Goal: Communication & Community: Answer question/provide support

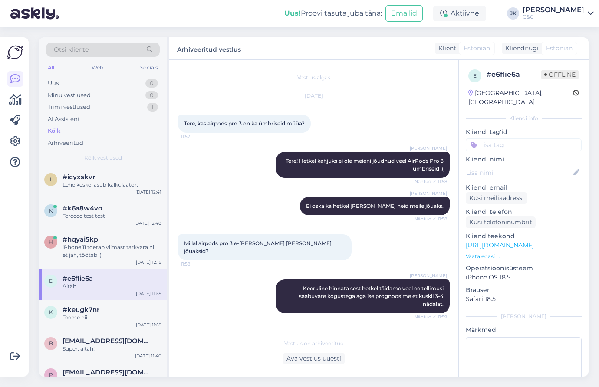
scroll to position [26, 0]
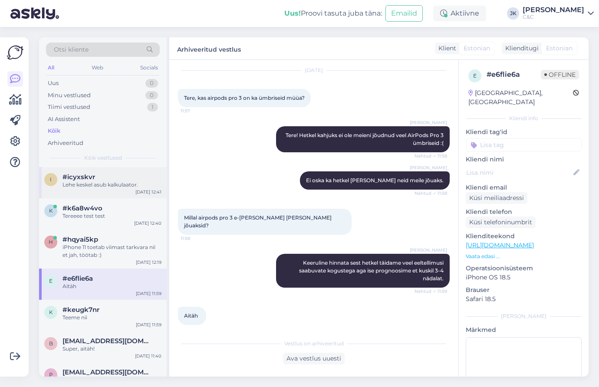
click at [91, 190] on div "i #icyxskvr Lehe keskel asub kalkulaator. [DATE] 12:41" at bounding box center [103, 182] width 128 height 31
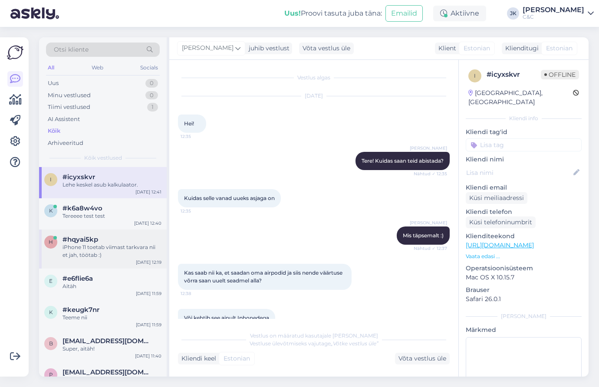
scroll to position [167, 0]
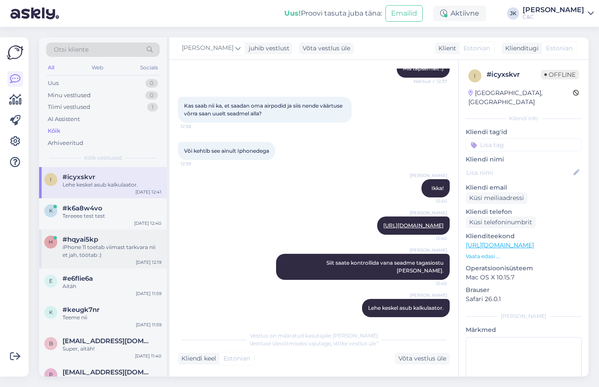
click at [100, 230] on div "h #hqyai5kp iPhone 11 toetab viimast tarkvara nii et jah, töötab :) [DATE] 12:19" at bounding box center [103, 249] width 128 height 39
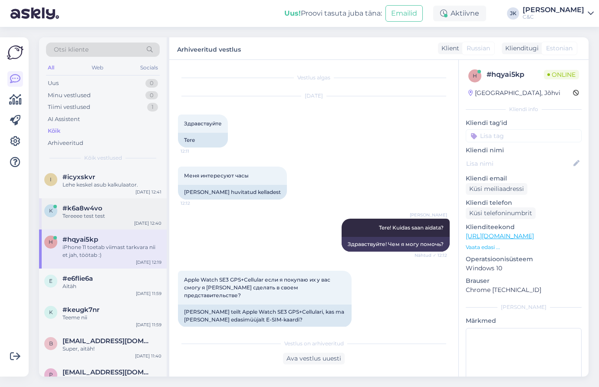
click at [105, 216] on div "Tereeee test test" at bounding box center [111, 216] width 99 height 8
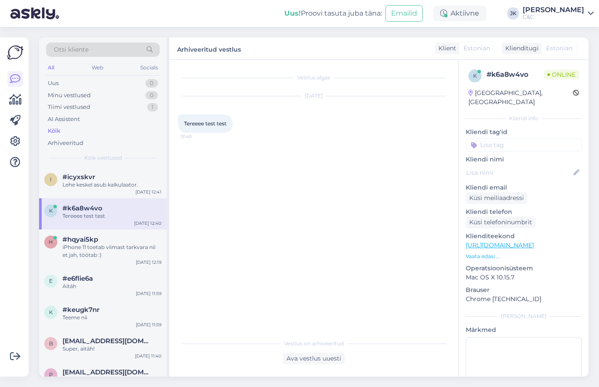
click at [243, 310] on div "Vestlus algas [DATE] Tereeee test test 12:40" at bounding box center [317, 198] width 279 height 258
click at [273, 243] on div "Vestlus algas [DATE] Tereeee test test 12:40" at bounding box center [317, 198] width 279 height 258
click at [243, 111] on div "[DATE] Tereeee test test 12:40" at bounding box center [314, 115] width 272 height 56
click at [411, 130] on div "[DATE] Tereeee test test 12:40" at bounding box center [314, 115] width 272 height 56
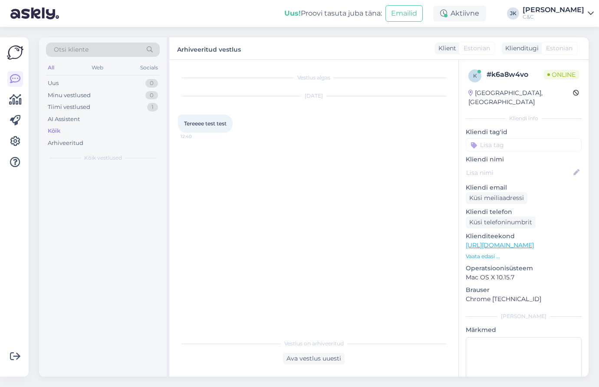
click at [540, 0] on div "Uus! Proovi tasuta [PERSON_NAME]: Emailid Aktiivne [PERSON_NAME] C&C" at bounding box center [299, 13] width 599 height 27
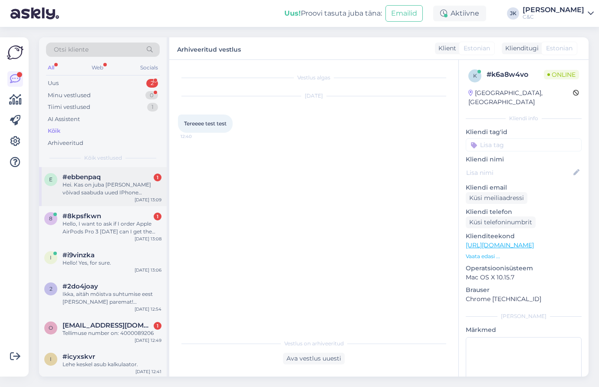
click at [96, 188] on div "Hei. Kas on juba [PERSON_NAME] võivad saabuda uued IPhone mudelid?" at bounding box center [111, 189] width 99 height 16
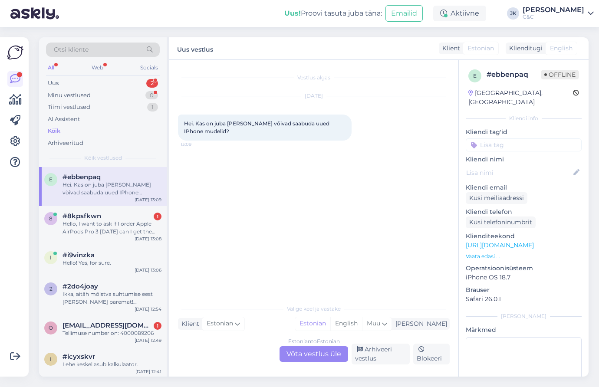
click at [251, 240] on div "Vestlus algas [DATE] Hei. Kas on juba [PERSON_NAME] võivad saabuda uued IPhone …" at bounding box center [317, 180] width 279 height 223
click at [301, 355] on div "Estonian to Estonian Võta vestlus üle" at bounding box center [313, 354] width 69 height 16
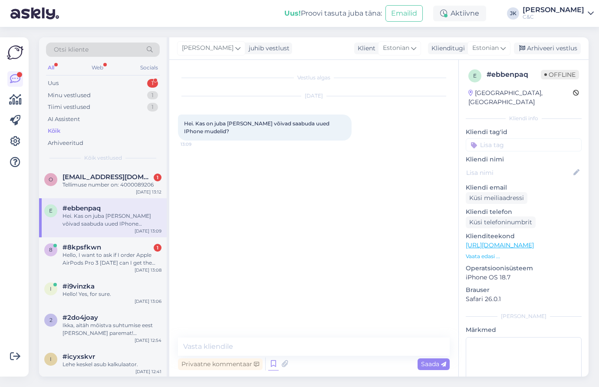
click at [269, 363] on icon at bounding box center [273, 364] width 10 height 13
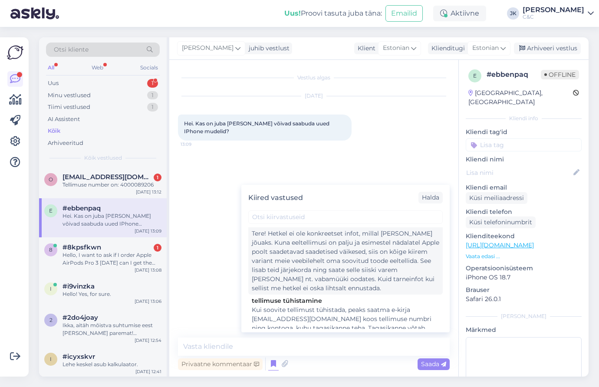
scroll to position [8, 0]
click at [303, 263] on div "Tere! Hetkel ei ole konkreetset infot, millal [PERSON_NAME] jõuaks. Kuna eeltel…" at bounding box center [345, 262] width 187 height 64
type textarea "Tere! Hetkel ei ole konkreetset infot, millal [PERSON_NAME] jõuaks. Kuna eeltel…"
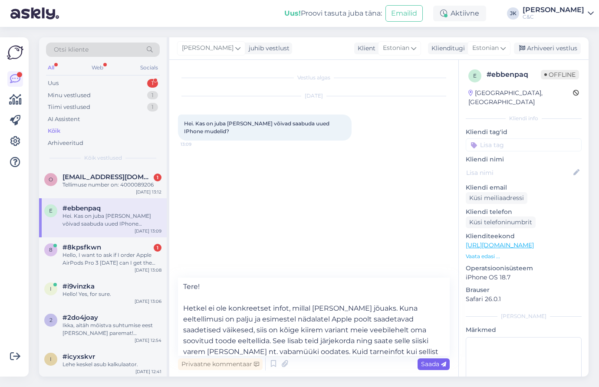
click at [429, 362] on span "Saada" at bounding box center [433, 364] width 25 height 8
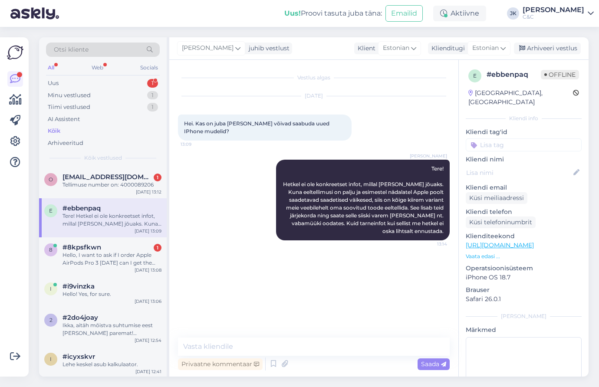
click at [289, 262] on div "Vestlus algas [DATE] Hei. Kas on juba [PERSON_NAME] võivad saabuda uued IPhone …" at bounding box center [317, 199] width 279 height 261
click at [84, 260] on div "Hello, I want to ask if I order Apple AirPods Pro 3 [DATE] can I get the delive…" at bounding box center [111, 259] width 99 height 16
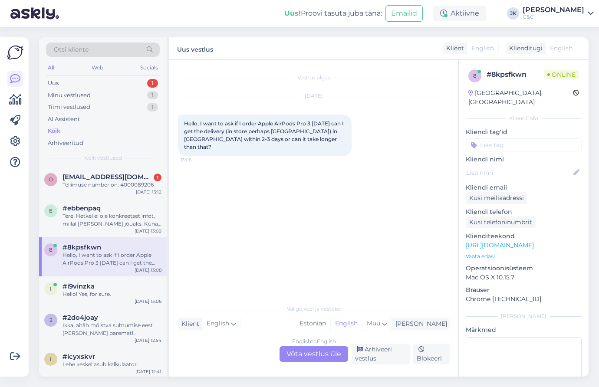
click at [241, 234] on div "Vestlus algas [DATE] Hello, I want to ask if I order Apple AirPods Pro 3 [DATE]…" at bounding box center [317, 180] width 279 height 223
click at [291, 352] on div "English to English Võta vestlus üle" at bounding box center [313, 354] width 69 height 16
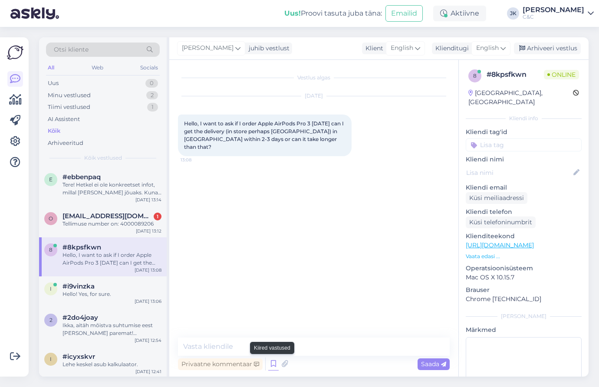
click at [273, 364] on icon at bounding box center [273, 364] width 10 height 13
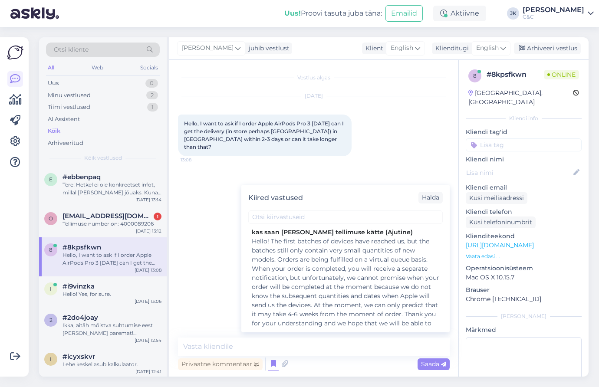
scroll to position [198, 0]
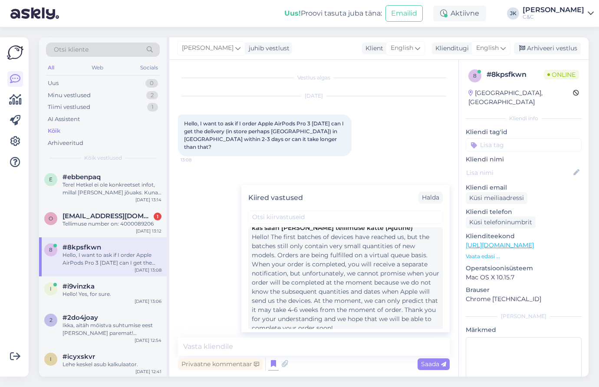
click at [310, 296] on div "Hello! The first batches of devices have reached us, but the batches still only…" at bounding box center [345, 283] width 187 height 100
type textarea "Hello! The first batches of devices have reached us, but the batches still only…"
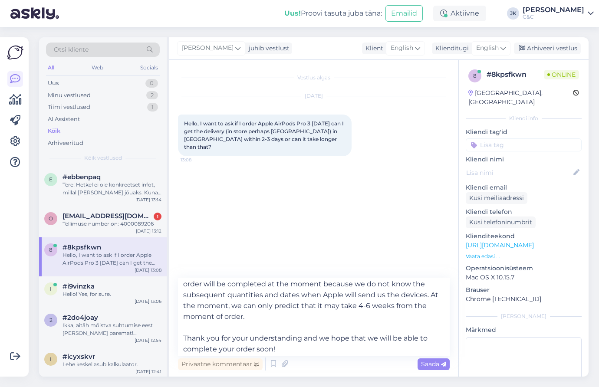
scroll to position [48, 0]
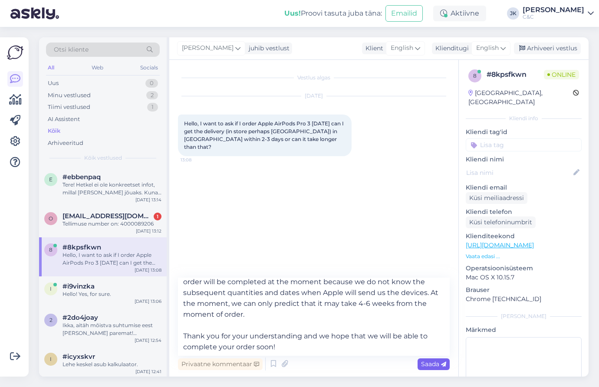
click at [430, 364] on span "Saada" at bounding box center [433, 364] width 25 height 8
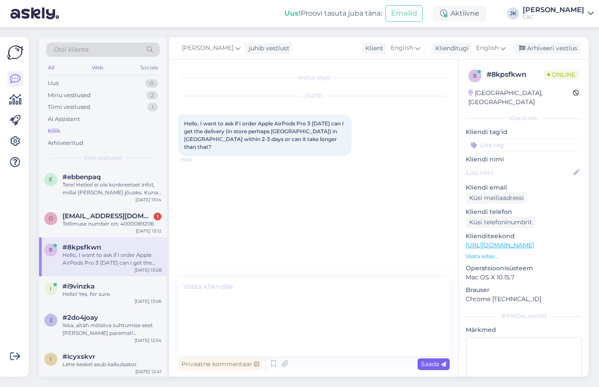
scroll to position [0, 0]
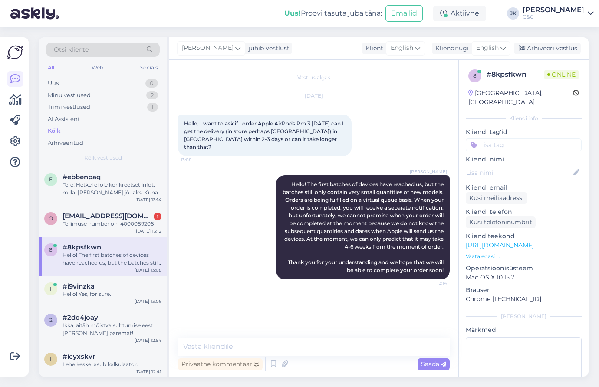
click at [216, 243] on div "[PERSON_NAME] Hello! The first batches of devices have reached us, but the batc…" at bounding box center [314, 227] width 272 height 123
click at [95, 227] on div "o [EMAIL_ADDRESS][DOMAIN_NAME] 1 Tellimuse number on: 4000089206 [DATE] 13:12" at bounding box center [103, 221] width 128 height 31
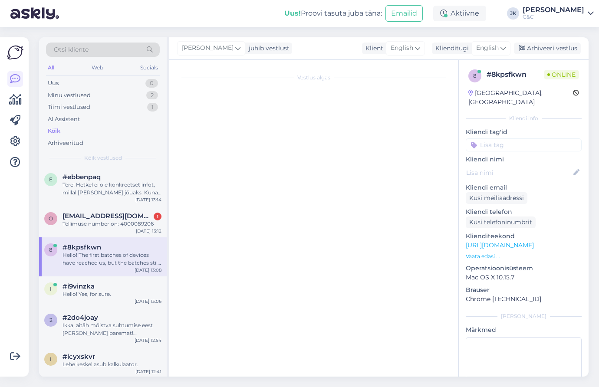
scroll to position [305, 0]
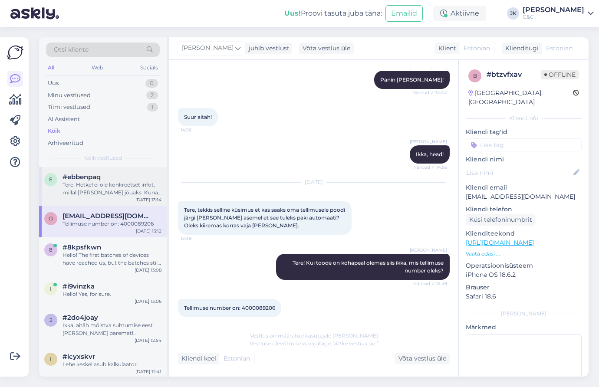
click at [108, 181] on div "Tere! Hetkel ei ole konkreetset infot, millal [PERSON_NAME] jõuaks. Kuna eeltel…" at bounding box center [111, 189] width 99 height 16
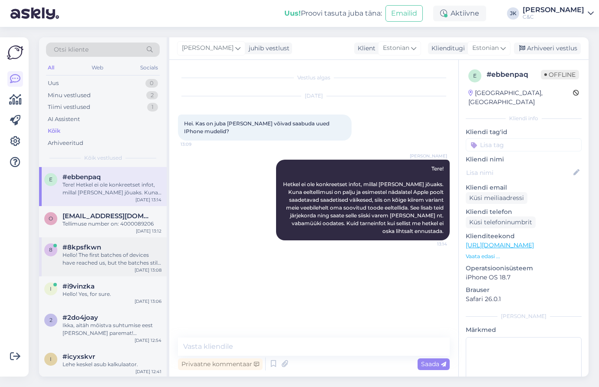
click at [122, 272] on div "8 #8kpsfkwn Hello! The first batches of devices have reached us, but the batche…" at bounding box center [103, 256] width 128 height 39
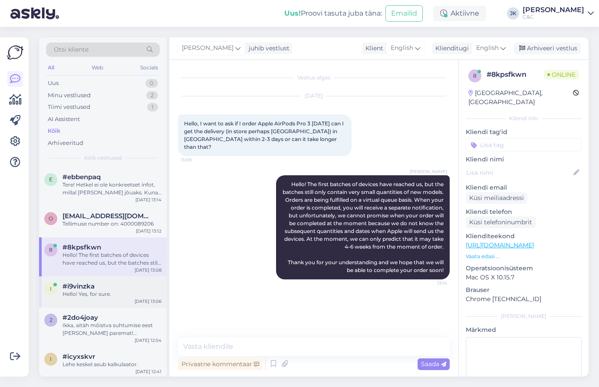
click at [118, 285] on div "#i9vinzka" at bounding box center [111, 287] width 99 height 8
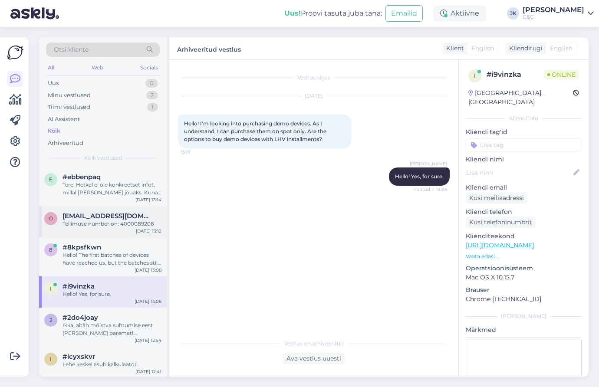
click at [120, 223] on div "Tellimuse number on: 4000089206" at bounding box center [111, 224] width 99 height 8
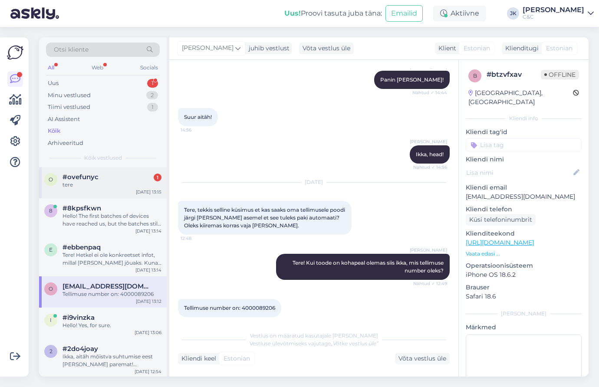
click at [94, 190] on div "o #ovefunyc 1 tere [DATE] 13:15" at bounding box center [103, 182] width 128 height 31
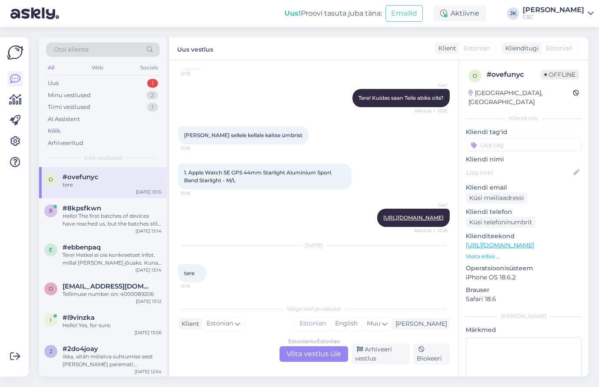
click at [252, 285] on div "[DATE] tere 13:15" at bounding box center [314, 265] width 272 height 56
click at [90, 94] on div "Minu vestlused" at bounding box center [69, 95] width 43 height 9
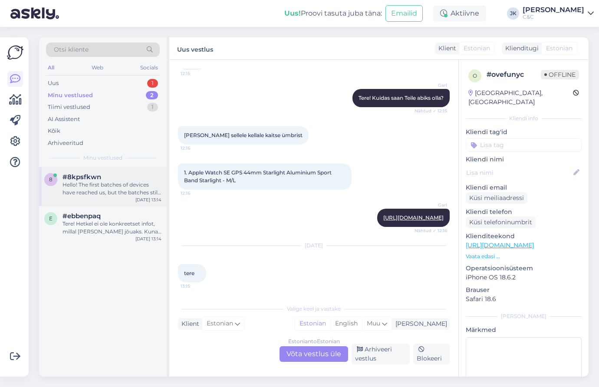
click at [85, 184] on div "Hello! The first batches of devices have reached us, but the batches still only…" at bounding box center [111, 189] width 99 height 16
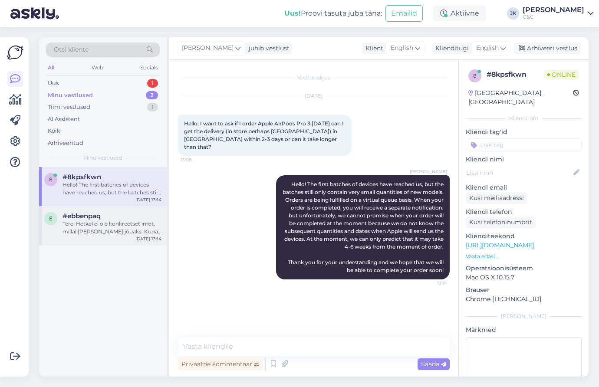
click at [85, 222] on div "Tere! Hetkel ei ole konkreetset infot, millal [PERSON_NAME] jõuaks. Kuna eeltel…" at bounding box center [111, 228] width 99 height 16
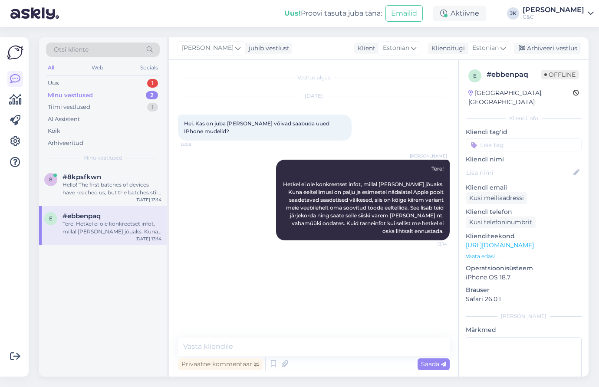
click at [94, 289] on div "8 #8kpsfkwn Hello! The first batches of devices have reached us, but the batche…" at bounding box center [103, 272] width 128 height 210
click at [105, 86] on div "Uus 1" at bounding box center [103, 83] width 114 height 12
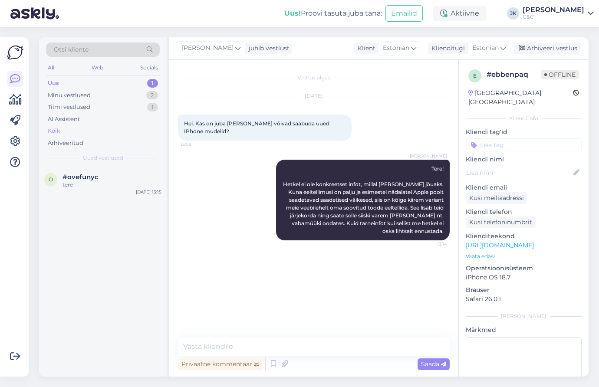
click at [76, 132] on div "Kõik" at bounding box center [103, 131] width 114 height 12
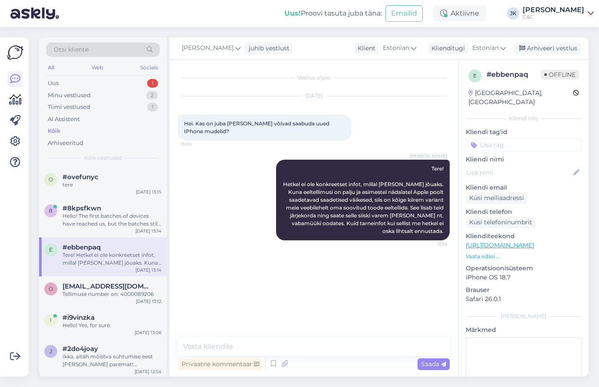
click at [248, 283] on div "Vestlus algas [DATE] Hei. Kas on juba [PERSON_NAME] võivad saabuda uued IPhone …" at bounding box center [317, 199] width 279 height 261
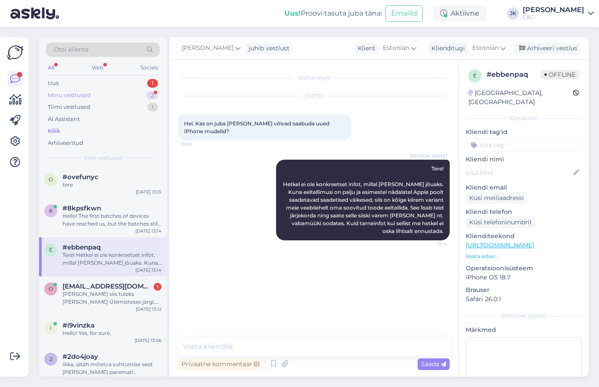
click at [89, 96] on div "Minu vestlused" at bounding box center [69, 95] width 43 height 9
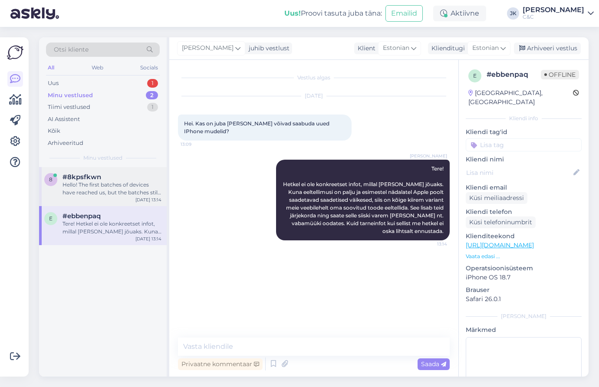
click at [108, 178] on div "#8kpsfkwn" at bounding box center [111, 177] width 99 height 8
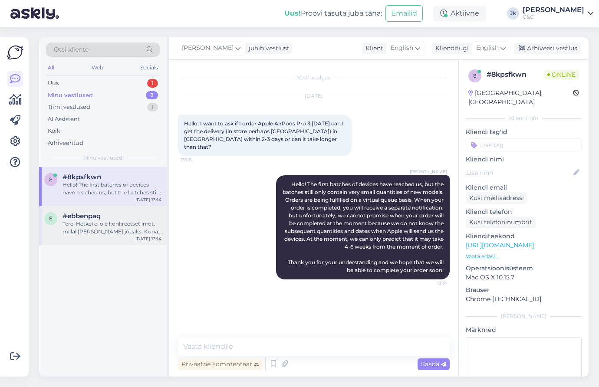
click at [97, 230] on div "Tere! Hetkel ei ole konkreetset infot, millal [PERSON_NAME] jõuaks. Kuna eeltel…" at bounding box center [111, 228] width 99 height 16
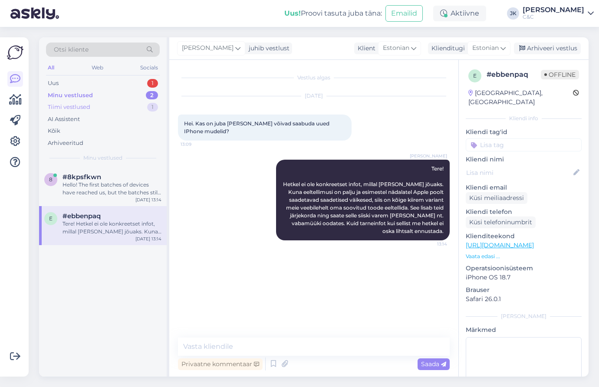
click at [98, 105] on div "Tiimi vestlused 1" at bounding box center [103, 107] width 114 height 12
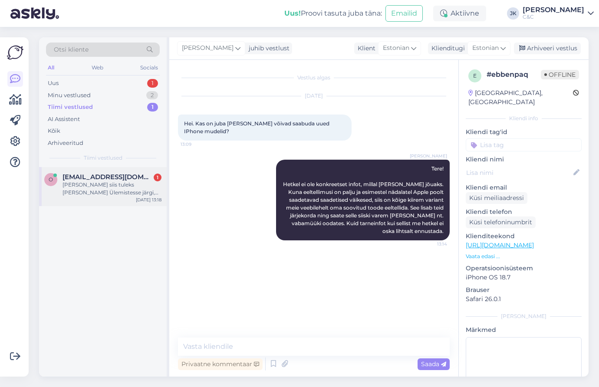
click at [89, 191] on div "[PERSON_NAME] siis tuleks [PERSON_NAME] Ülemistesse järgi, 15:30 paiku" at bounding box center [111, 189] width 99 height 16
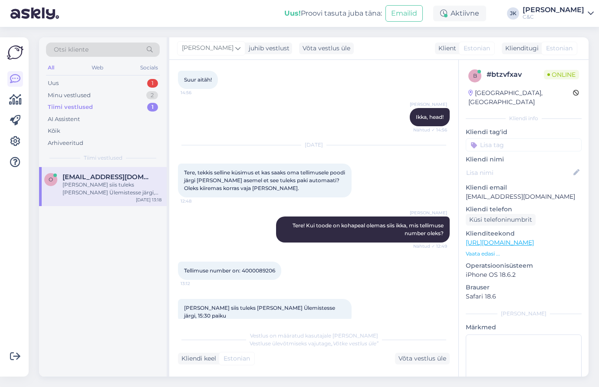
click at [88, 282] on div "o [EMAIL_ADDRESS][DOMAIN_NAME] [PERSON_NAME] siis tuleks [PERSON_NAME] Ülemiste…" at bounding box center [103, 272] width 128 height 210
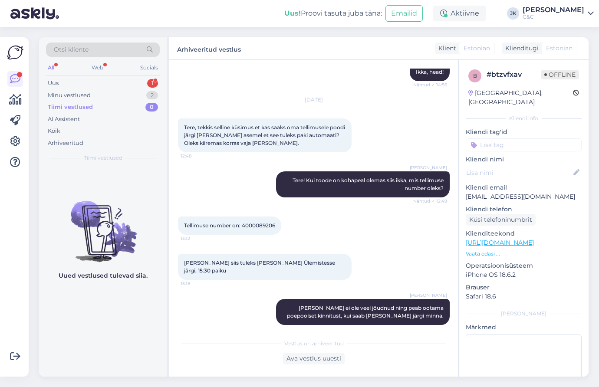
scroll to position [492, 0]
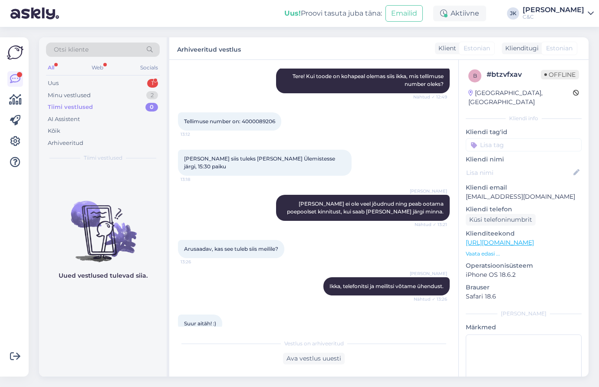
click at [95, 101] on div "Tiimi vestlused 0" at bounding box center [103, 107] width 114 height 12
click at [92, 95] on div "Minu vestlused 2" at bounding box center [103, 95] width 114 height 12
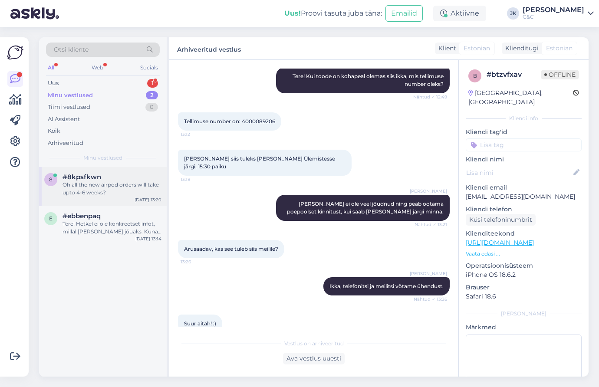
click at [79, 181] on div "Oh all the new airpod orders will take upto 4-6 weeks?" at bounding box center [111, 189] width 99 height 16
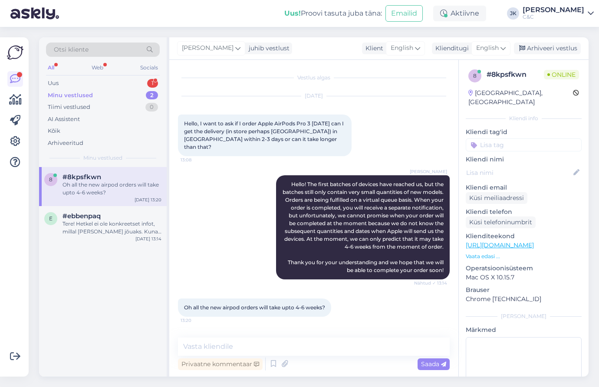
scroll to position [0, 0]
click at [209, 344] on textarea at bounding box center [314, 347] width 272 height 18
paste textarea "We receive new headphones every week, and when we reach you on the pre-order li…"
type textarea "We receive new headphones every week, and when we reach you on the pre-order li…"
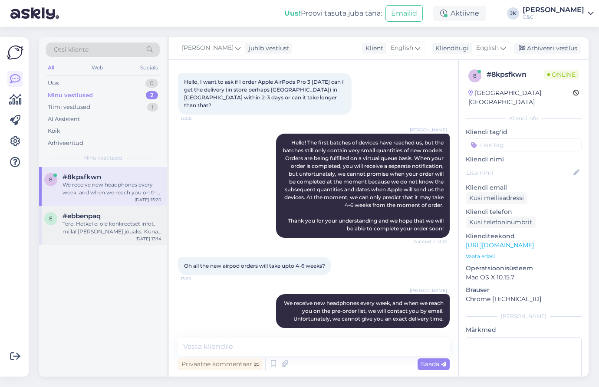
click at [106, 212] on div "#ebbenpaq" at bounding box center [111, 216] width 99 height 8
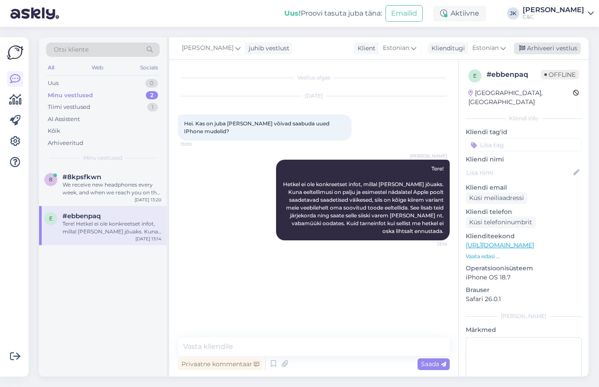
click at [552, 48] on div "Arhiveeri vestlus" at bounding box center [547, 49] width 67 height 12
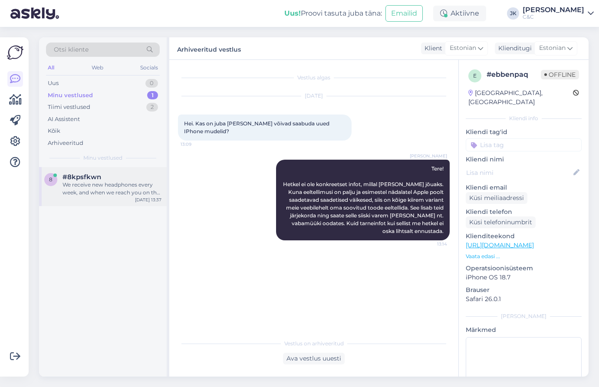
click at [82, 181] on div "We receive new headphones every week, and when we reach you on the pre-order li…" at bounding box center [111, 189] width 99 height 16
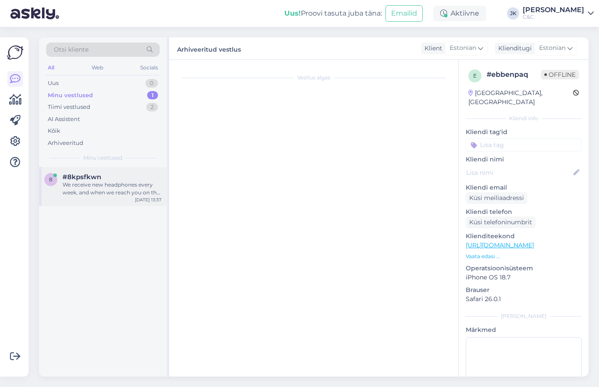
scroll to position [42, 0]
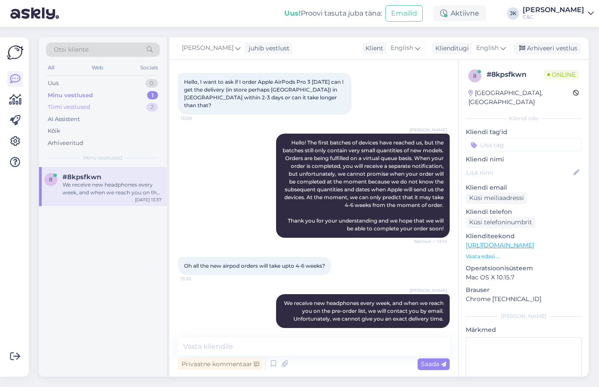
click at [92, 104] on div "Tiimi vestlused 2" at bounding box center [103, 107] width 114 height 12
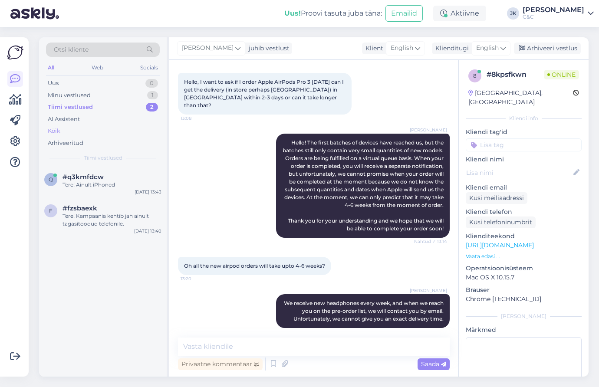
click at [76, 126] on div "Kõik" at bounding box center [103, 131] width 114 height 12
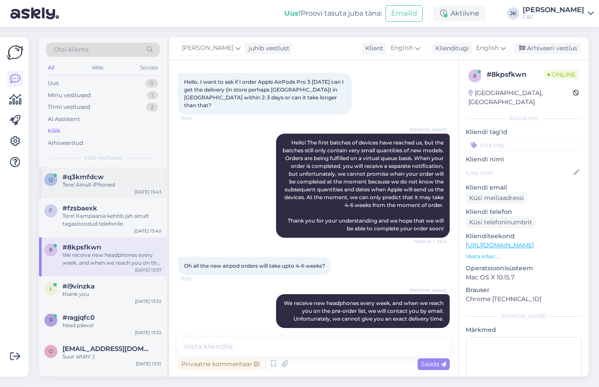
click at [122, 173] on div "#q3kmfdcw" at bounding box center [111, 177] width 99 height 8
